Goal: Information Seeking & Learning: Learn about a topic

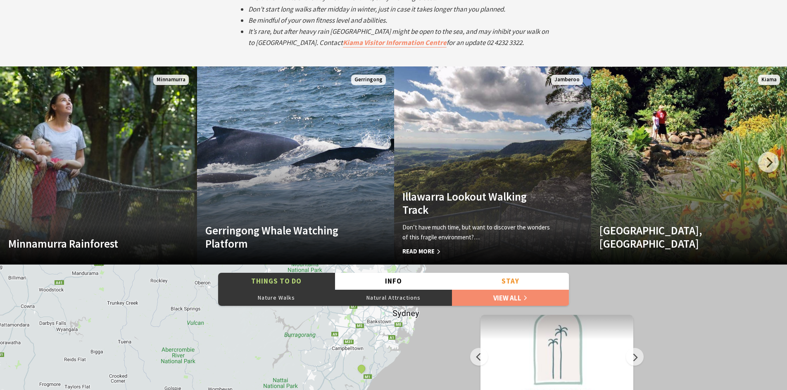
scroll to position [1569, 0]
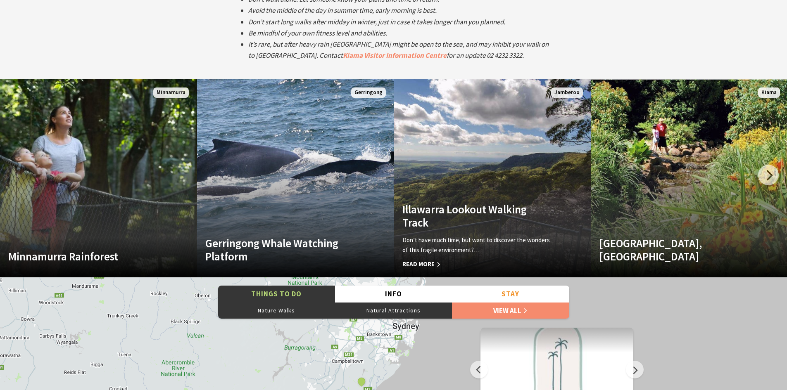
click at [460, 218] on h4 "Illawarra Lookout Walking Track" at bounding box center [477, 216] width 151 height 27
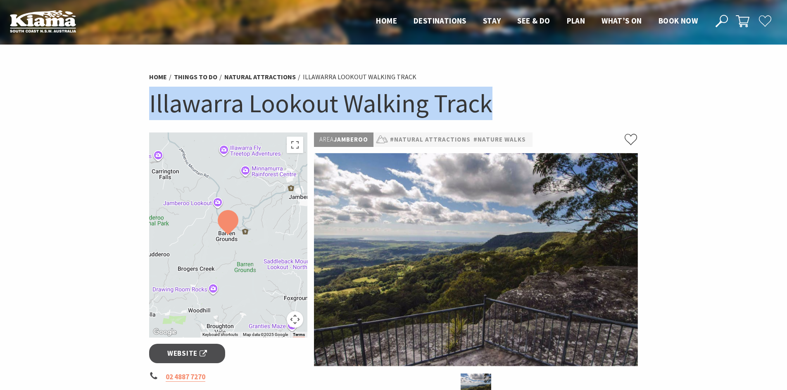
drag, startPoint x: 150, startPoint y: 102, endPoint x: 494, endPoint y: 111, distance: 343.7
click at [494, 111] on h1 "Illawarra Lookout Walking Track" at bounding box center [393, 103] width 489 height 33
copy h1 "Illawarra Lookout Walking Track"
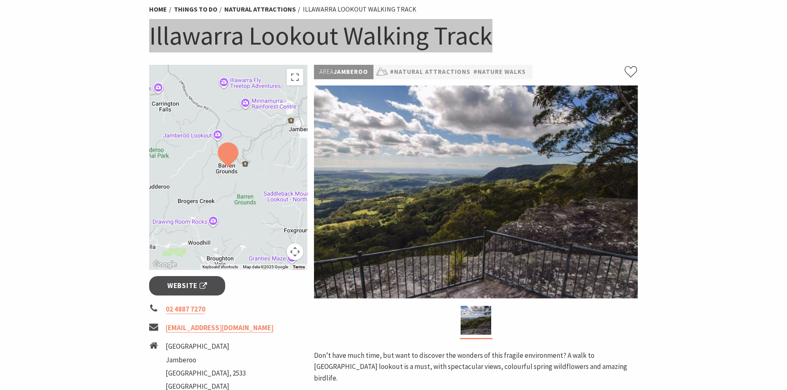
scroll to position [165, 0]
